Goal: Ask a question

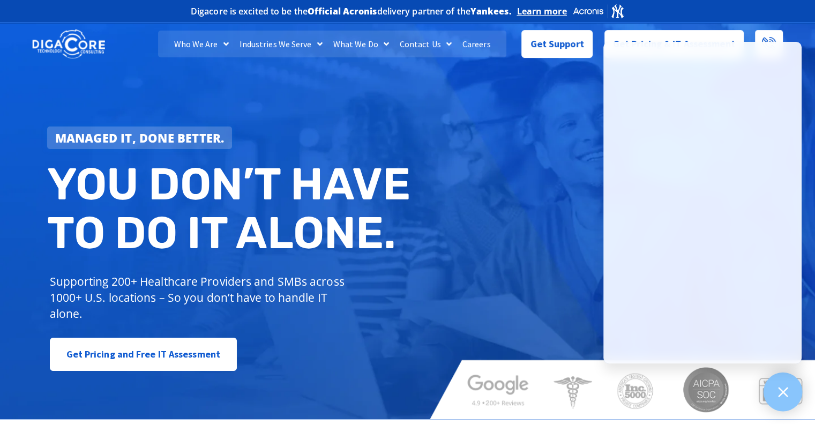
click at [774, 392] on div at bounding box center [782, 391] width 39 height 39
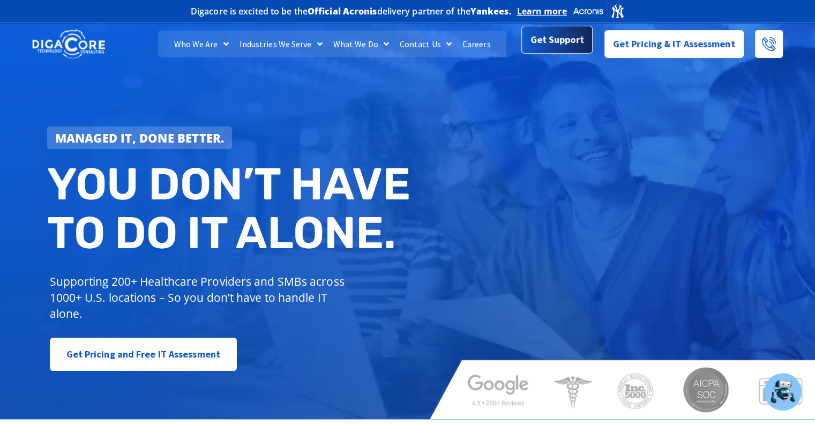
click at [553, 42] on span "Get Support" at bounding box center [557, 39] width 54 height 21
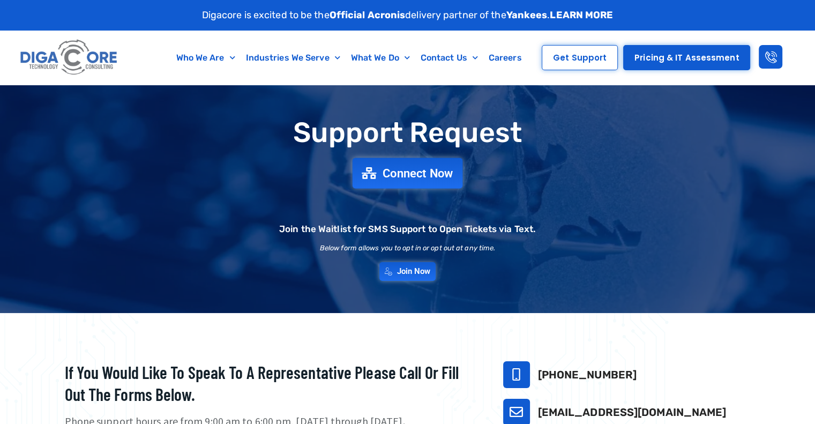
click at [405, 170] on span "Connect Now" at bounding box center [417, 173] width 71 height 12
